Goal: Task Accomplishment & Management: Complete application form

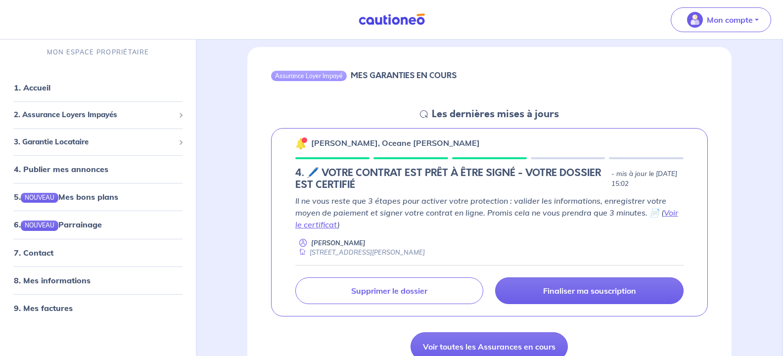
scroll to position [101, 0]
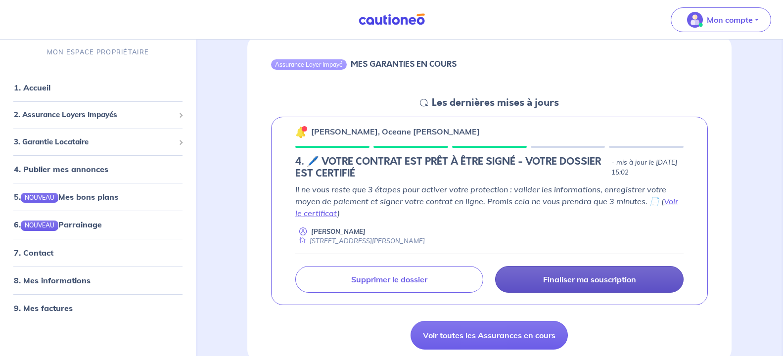
click at [586, 279] on p "Finaliser ma souscription" at bounding box center [589, 280] width 93 height 10
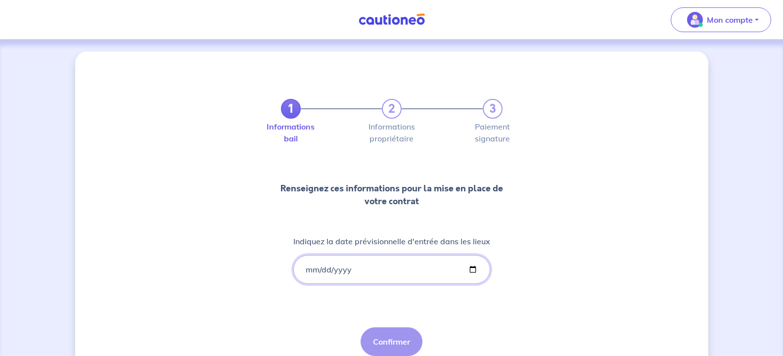
click at [311, 269] on input "Indiquez la date prévisionnelle d'entrée dans les lieux" at bounding box center [391, 269] width 197 height 29
type input "[DATE]"
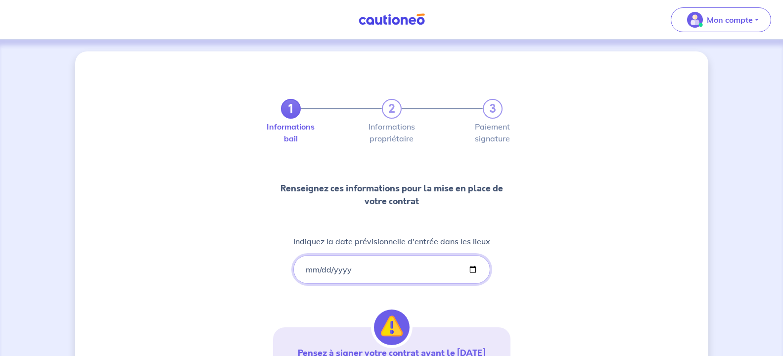
scroll to position [186, 0]
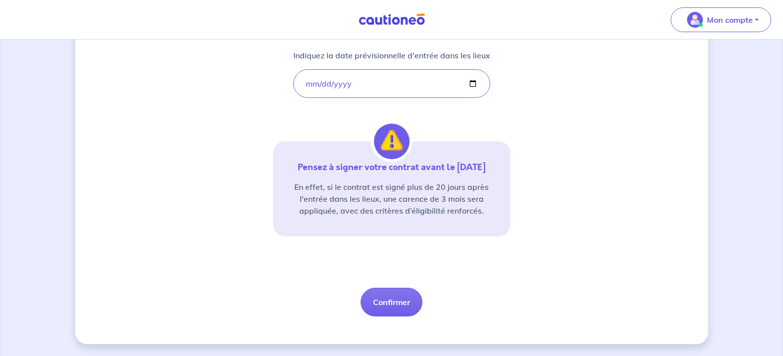
click at [378, 102] on div "1 2 3 Informations bail Informations propriétaire Paiement signature Renseignez…" at bounding box center [391, 102] width 237 height 427
click at [389, 303] on button "Confirmer" at bounding box center [392, 302] width 62 height 29
select select "FR"
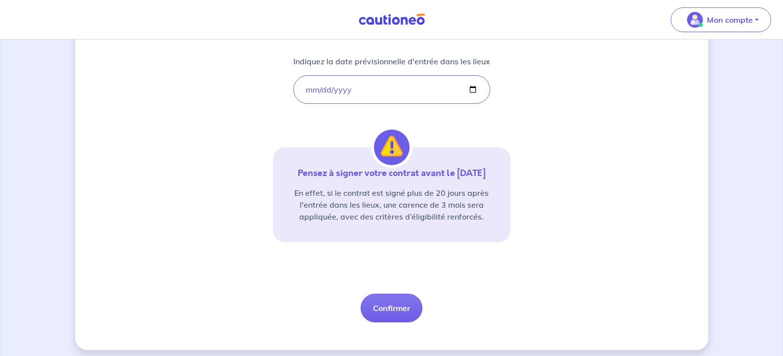
scroll to position [186, 0]
